Goal: Information Seeking & Learning: Learn about a topic

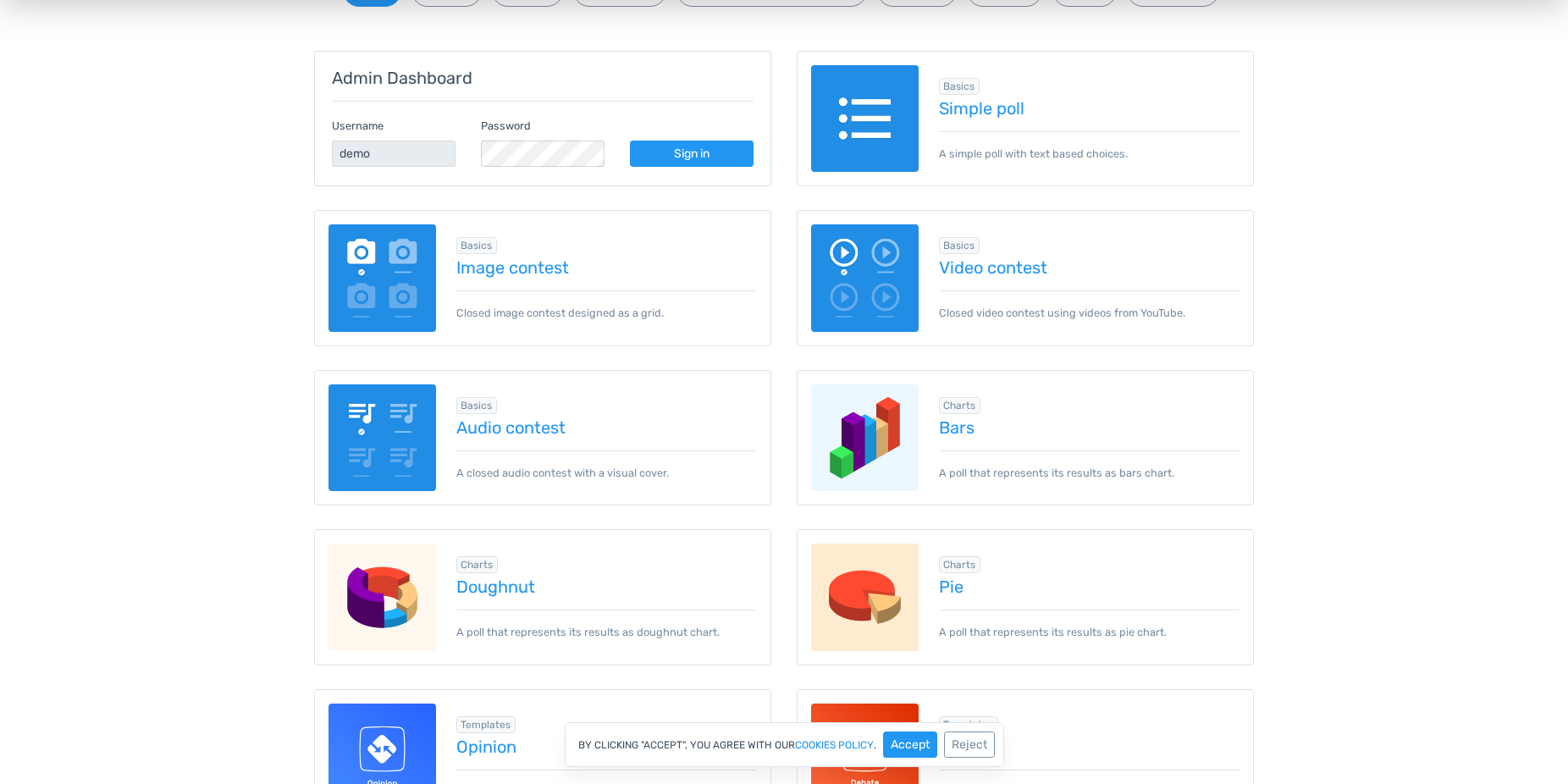
scroll to position [259, 0]
click at [397, 279] on img at bounding box center [382, 278] width 108 height 108
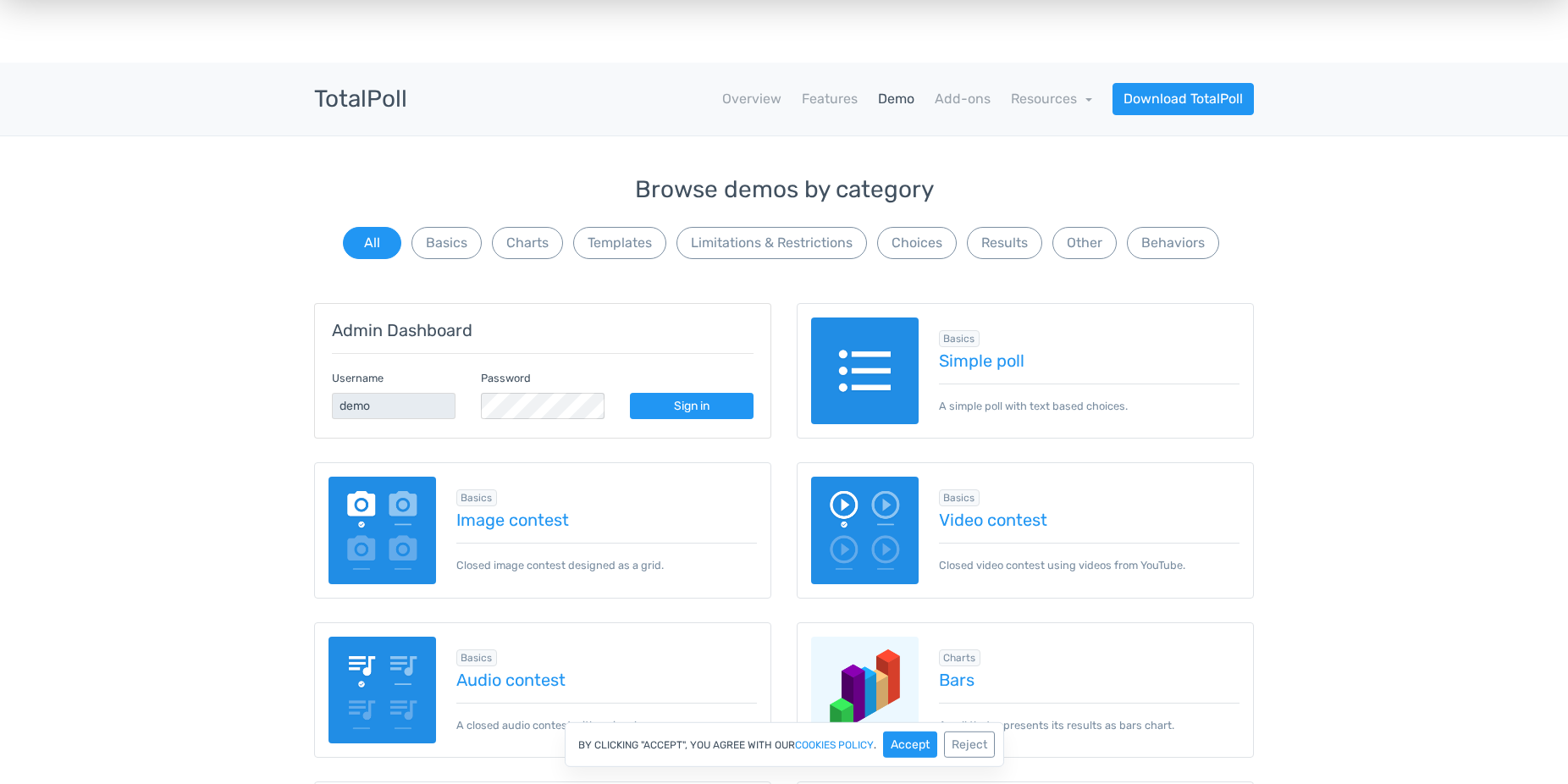
scroll to position [0, 0]
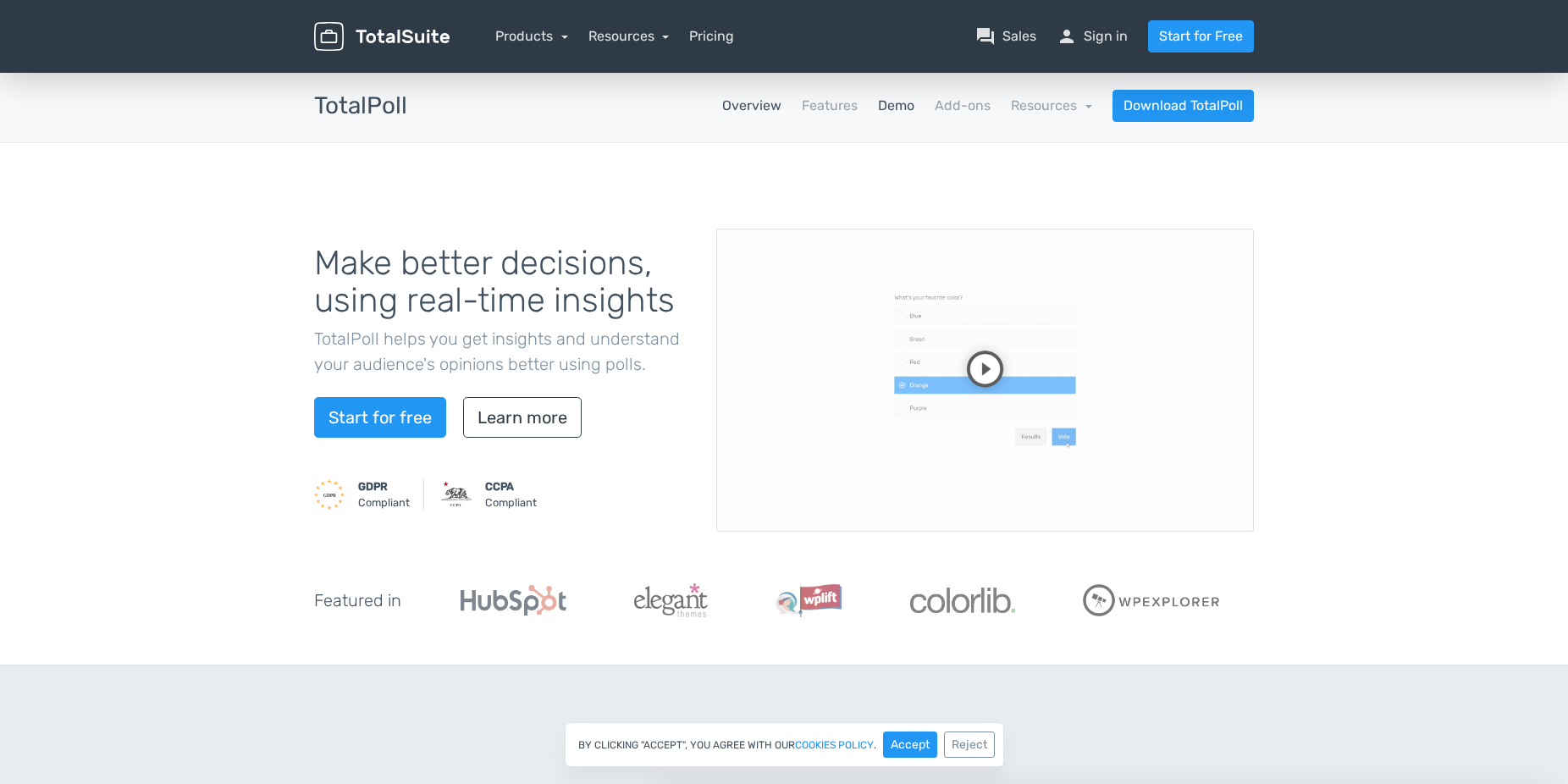
click at [905, 110] on link "Demo" at bounding box center [896, 105] width 37 height 20
